Goal: Information Seeking & Learning: Learn about a topic

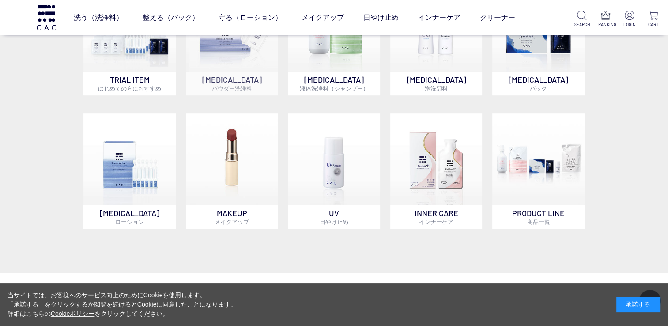
scroll to position [397, 0]
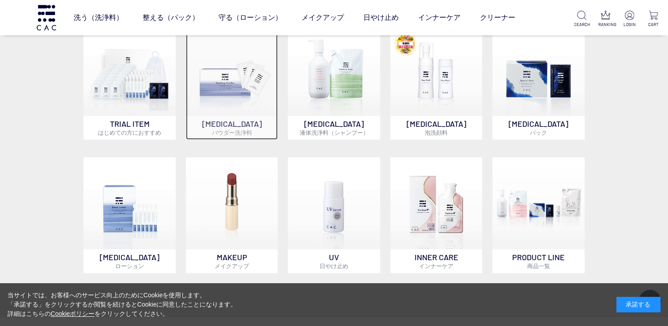
click at [241, 128] on p "SKIN CARE パウダー洗浄料" at bounding box center [232, 128] width 92 height 24
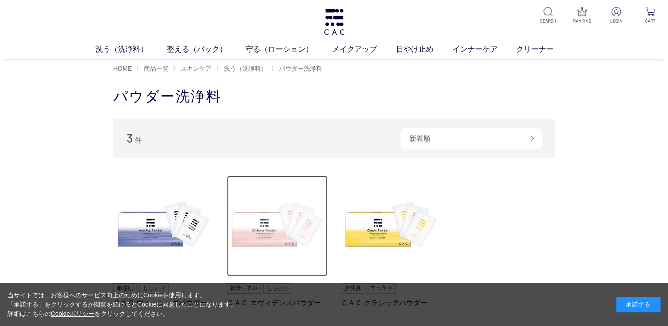
click at [290, 237] on img at bounding box center [277, 226] width 101 height 101
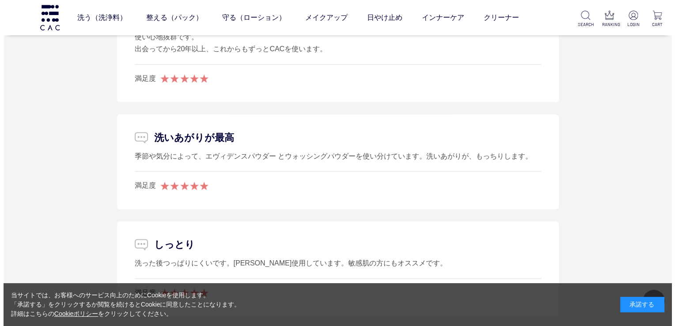
scroll to position [4371, 0]
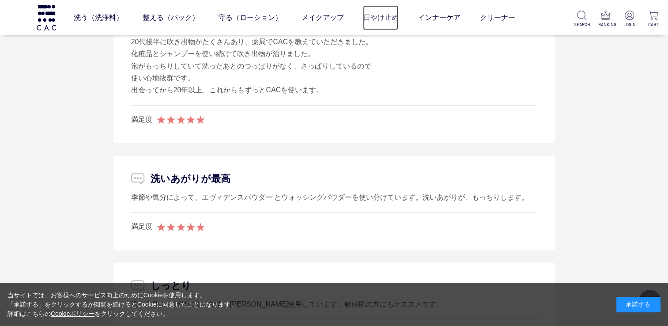
click at [385, 20] on link "日やけ止め" at bounding box center [380, 17] width 35 height 25
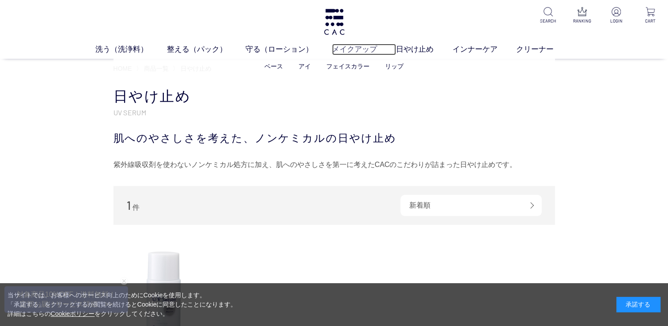
click at [351, 49] on link "メイクアップ" at bounding box center [364, 49] width 64 height 11
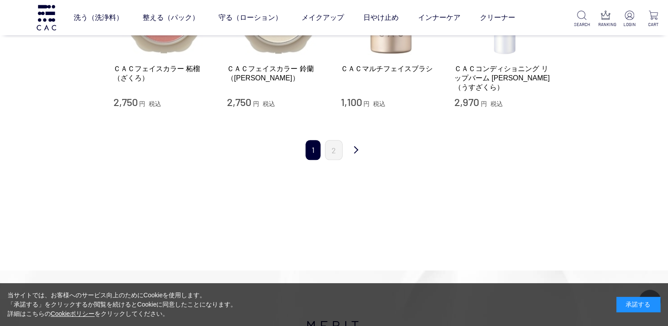
scroll to position [883, 0]
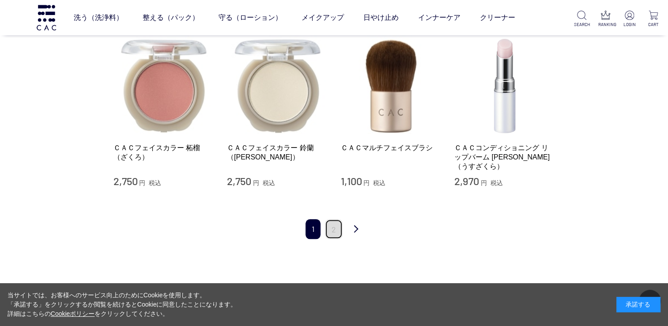
click at [338, 222] on link "2" at bounding box center [334, 229] width 18 height 20
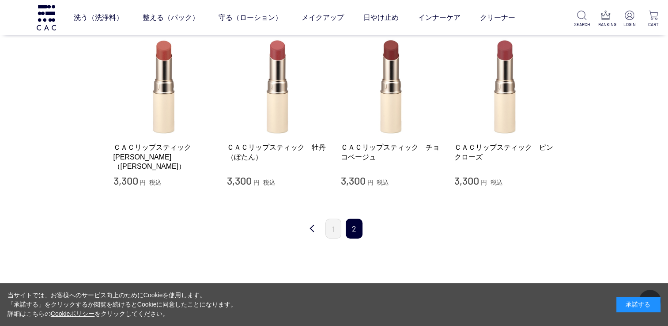
scroll to position [221, 0]
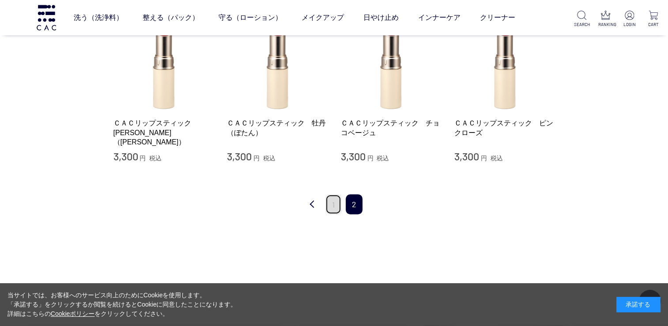
click at [332, 199] on link "1" at bounding box center [333, 204] width 16 height 20
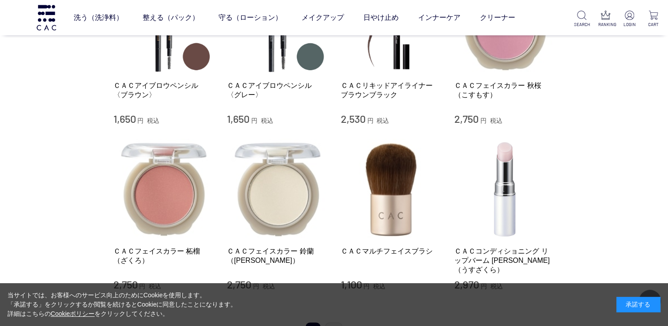
scroll to position [795, 0]
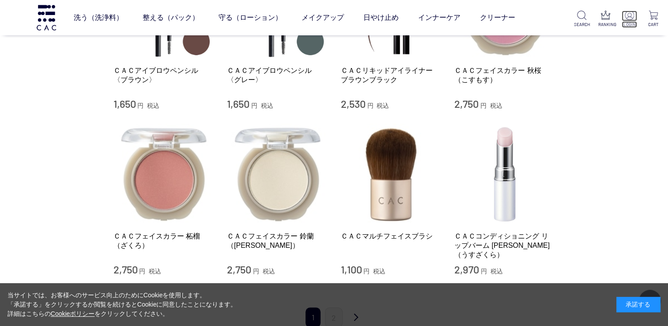
click at [629, 13] on img at bounding box center [629, 15] width 9 height 9
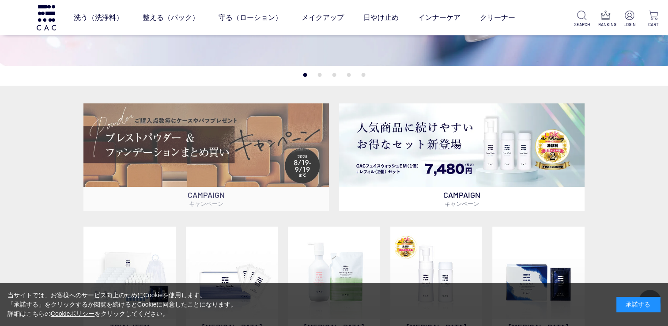
scroll to position [177, 0]
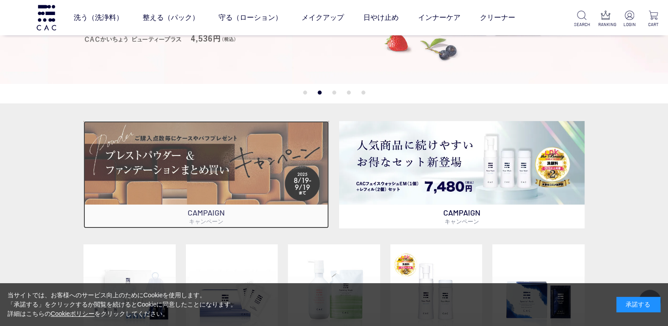
click at [194, 180] on img at bounding box center [205, 162] width 245 height 83
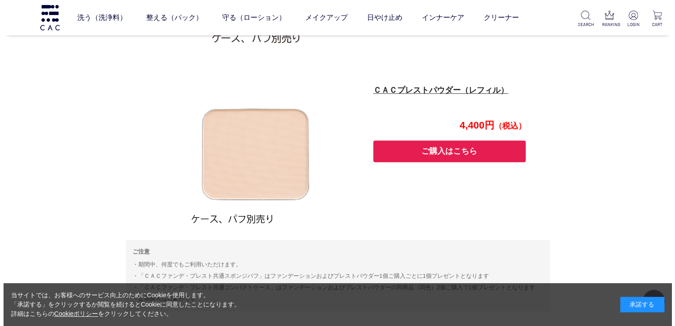
scroll to position [790, 0]
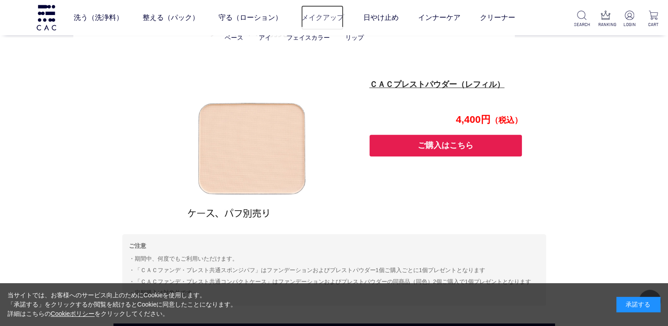
click at [326, 14] on link "メイクアップ" at bounding box center [322, 17] width 42 height 25
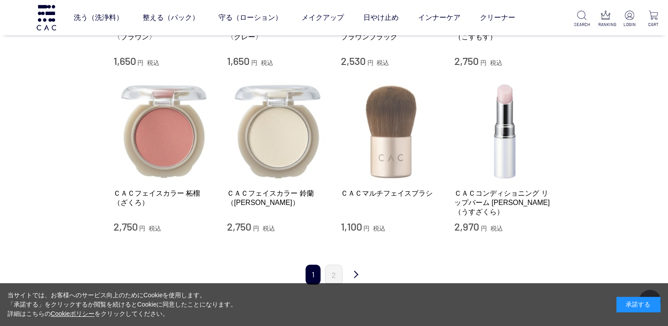
scroll to position [971, 0]
